Goal: Information Seeking & Learning: Check status

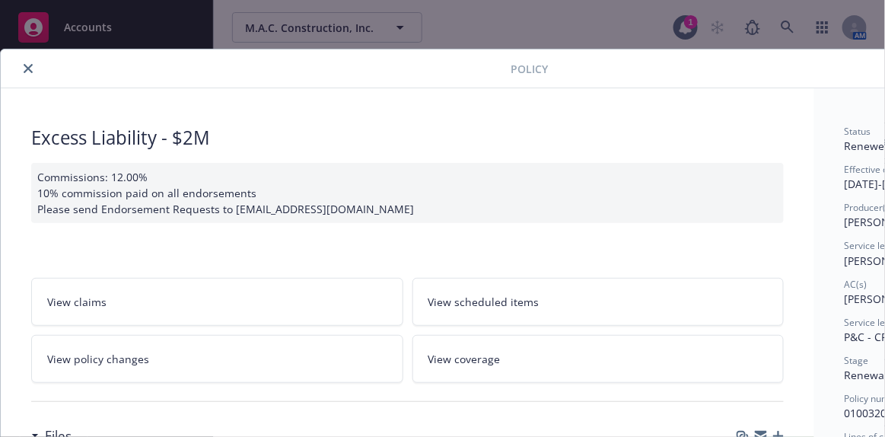
click at [30, 67] on icon "close" at bounding box center [28, 68] width 9 height 9
